Goal: Information Seeking & Learning: Learn about a topic

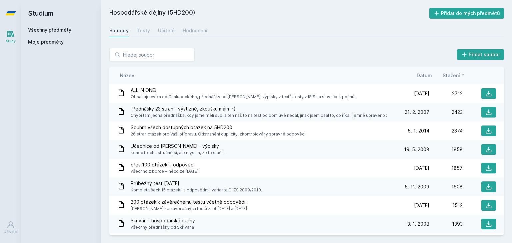
click at [43, 27] on link "Všechny předměty" at bounding box center [49, 30] width 43 height 6
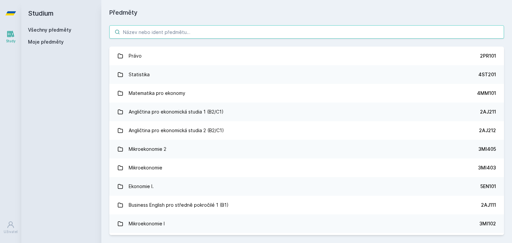
click at [153, 29] on input "search" at bounding box center [306, 31] width 395 height 13
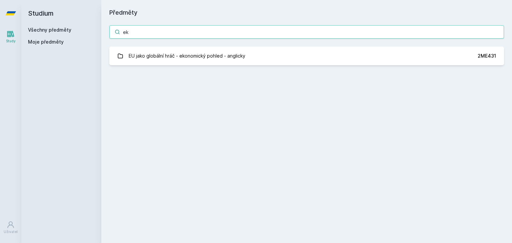
type input "e"
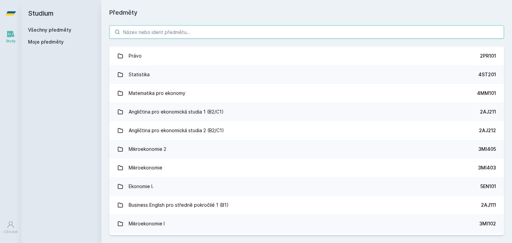
type input "z"
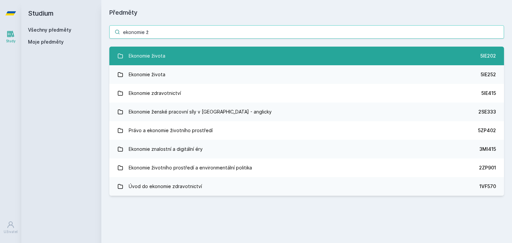
type input "ekonomie ž"
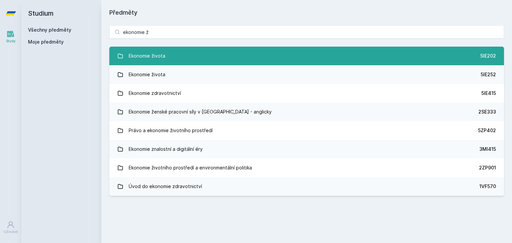
click at [162, 59] on div "Ekonomie života" at bounding box center [147, 55] width 37 height 13
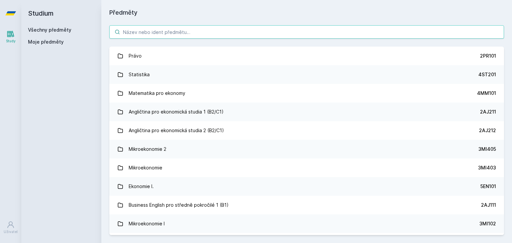
click at [164, 31] on input "search" at bounding box center [306, 31] width 395 height 13
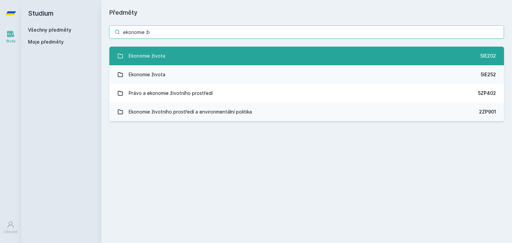
type input "ekonomie ži"
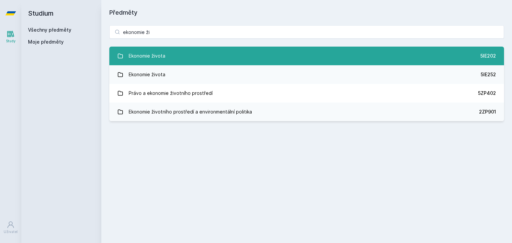
click at [188, 64] on link "Ekonomie života 5IE202" at bounding box center [306, 56] width 395 height 19
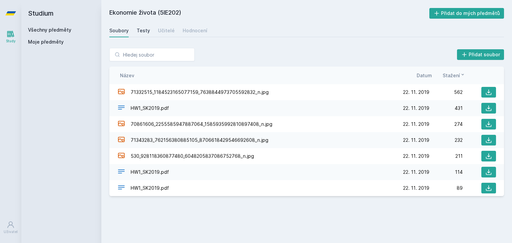
click at [144, 33] on div "Testy" at bounding box center [143, 30] width 13 height 7
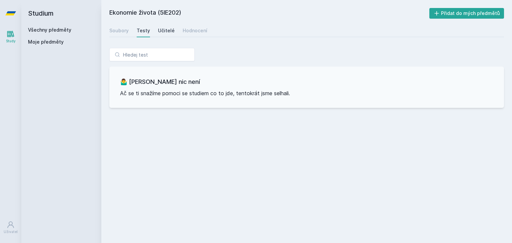
click at [160, 30] on div "Učitelé" at bounding box center [166, 30] width 17 height 7
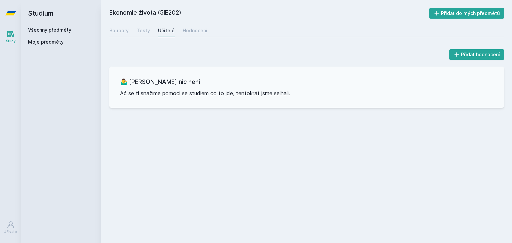
click at [160, 30] on div "Učitelé" at bounding box center [166, 30] width 17 height 7
click at [166, 33] on div "Učitelé" at bounding box center [166, 30] width 17 height 7
click at [195, 31] on div "Hodnocení" at bounding box center [195, 30] width 25 height 7
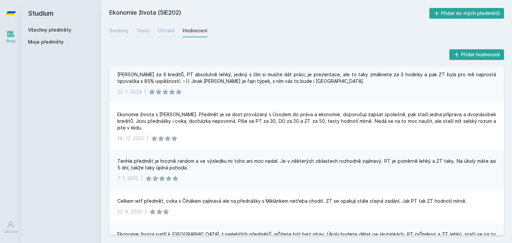
scroll to position [37, 0]
click at [160, 35] on link "Učitelé" at bounding box center [166, 30] width 17 height 13
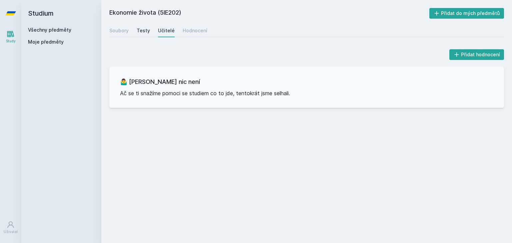
click at [146, 32] on div "Testy" at bounding box center [143, 30] width 13 height 7
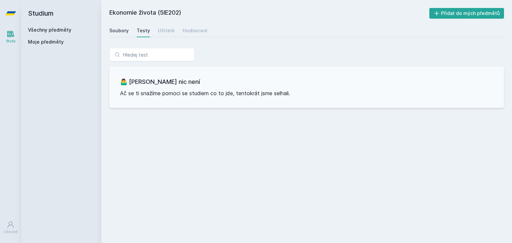
click at [125, 26] on link "Soubory" at bounding box center [118, 30] width 19 height 13
